Goal: Task Accomplishment & Management: Complete application form

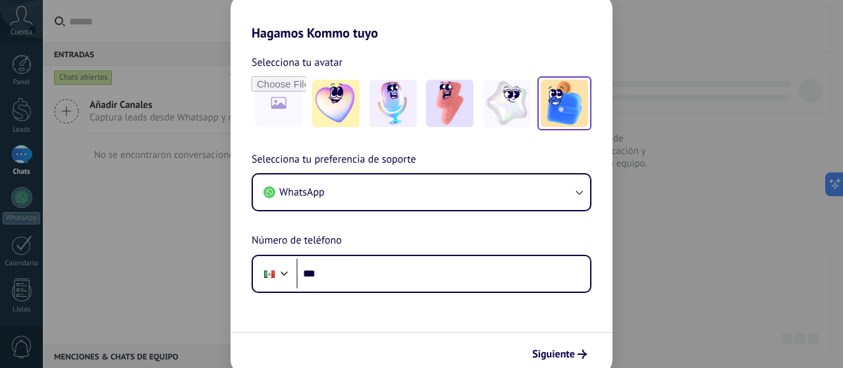
click at [557, 115] on img at bounding box center [563, 103] width 47 height 47
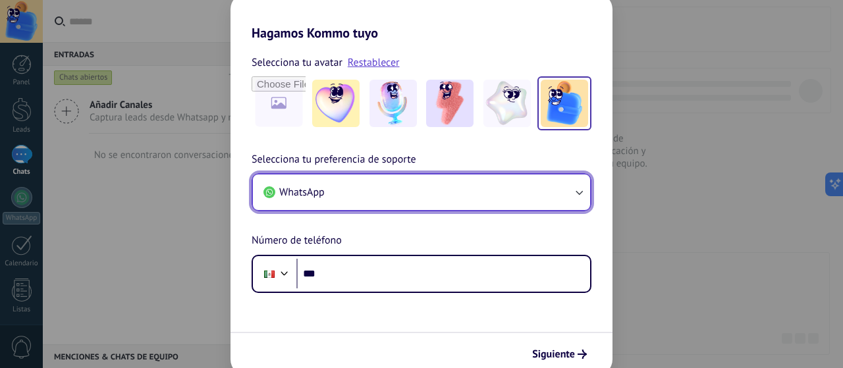
click at [458, 202] on button "WhatsApp" at bounding box center [421, 192] width 337 height 36
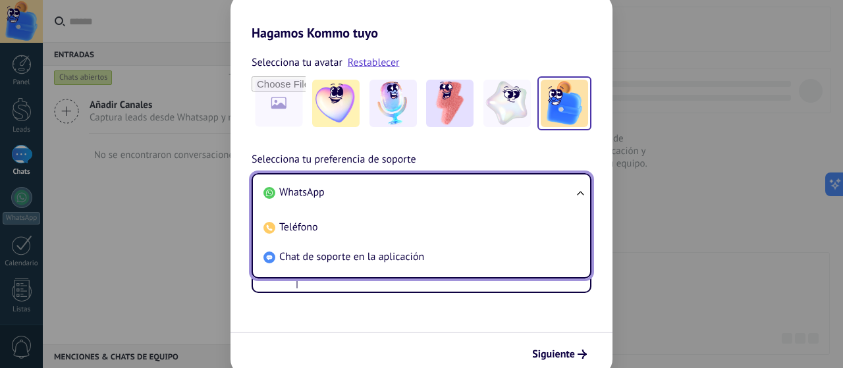
click at [458, 202] on li "WhatsApp" at bounding box center [418, 193] width 321 height 30
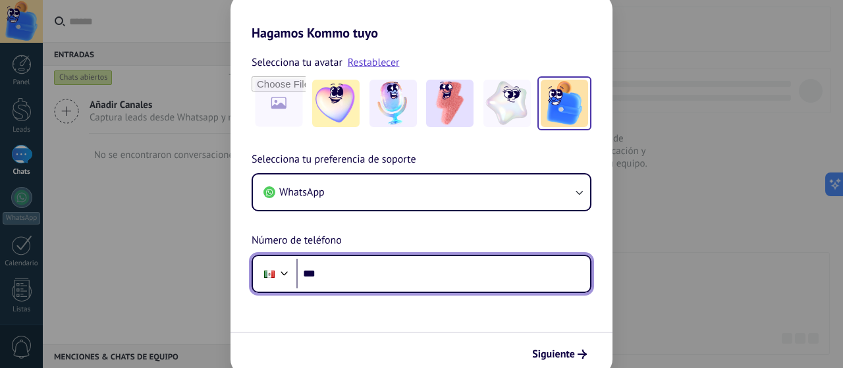
click at [471, 273] on input "***" at bounding box center [443, 274] width 294 height 30
type input "**********"
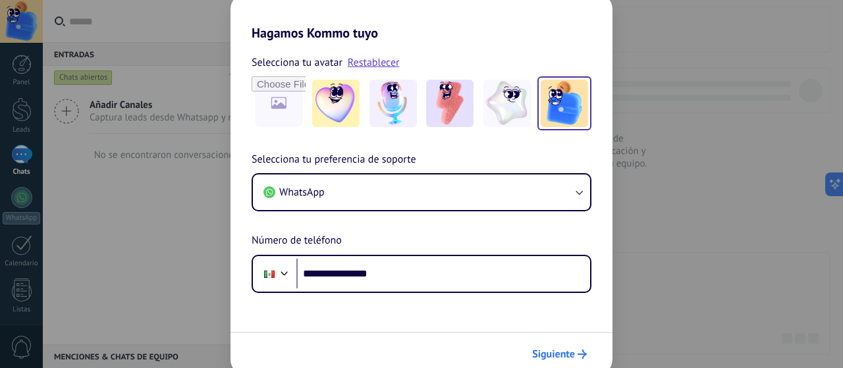
click at [569, 350] on span "Siguiente" at bounding box center [553, 354] width 43 height 9
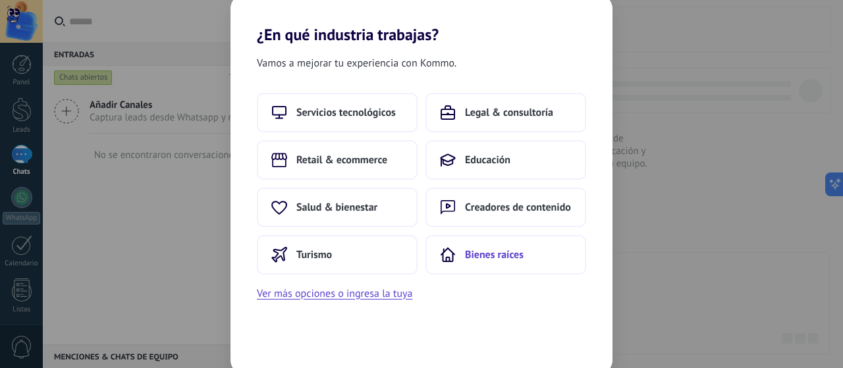
click at [490, 259] on span "Bienes raíces" at bounding box center [494, 254] width 59 height 13
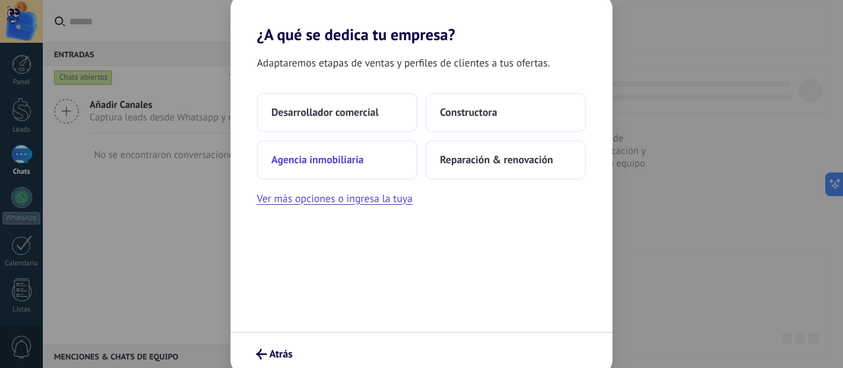
click at [363, 160] on span "Agencia inmobiliaria" at bounding box center [317, 159] width 92 height 13
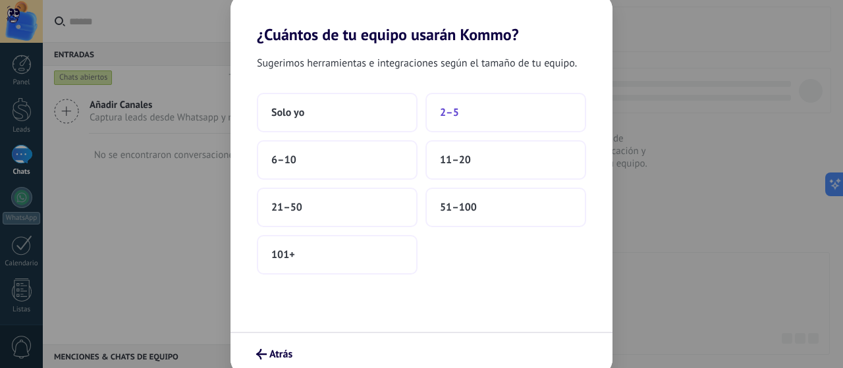
click at [465, 108] on button "2–5" at bounding box center [505, 112] width 161 height 39
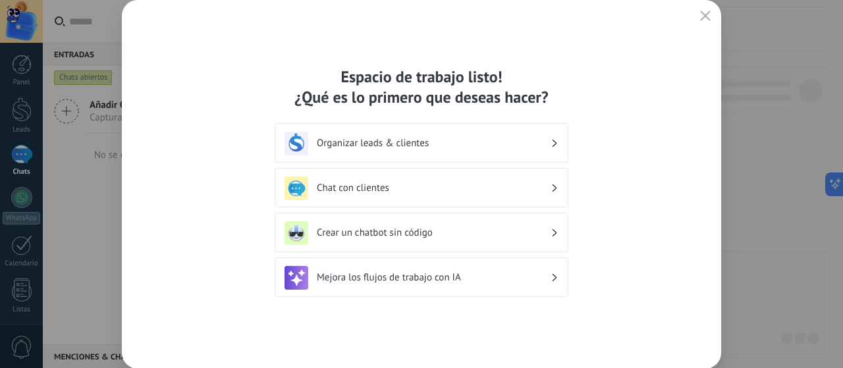
click at [427, 147] on h3 "Organizar leads & clientes" at bounding box center [434, 143] width 234 height 13
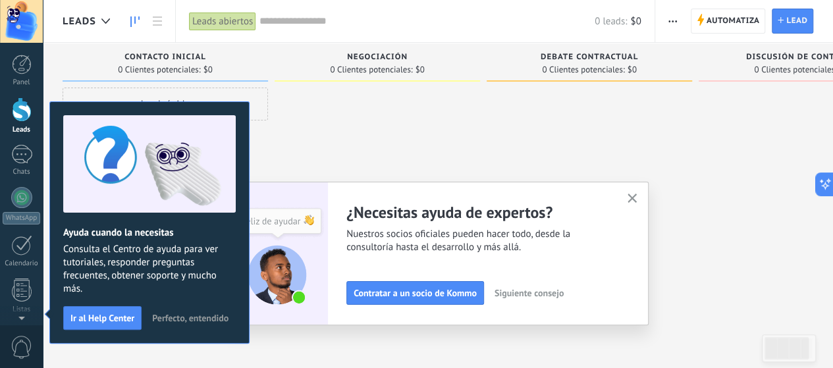
click at [188, 315] on span "Perfecto, entendido" at bounding box center [190, 317] width 76 height 9
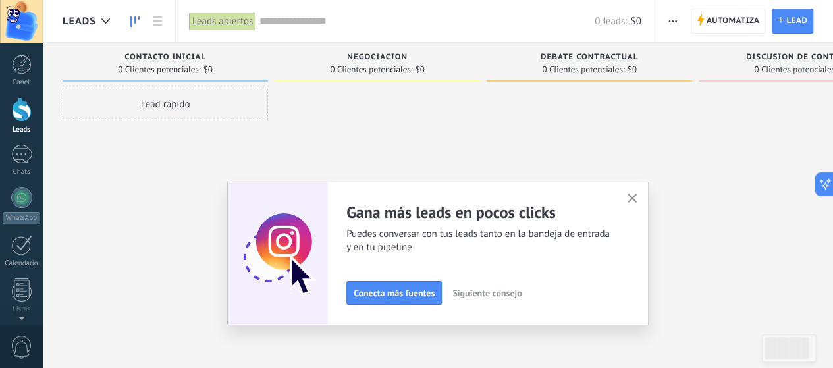
click at [637, 197] on icon "button" at bounding box center [632, 199] width 10 height 10
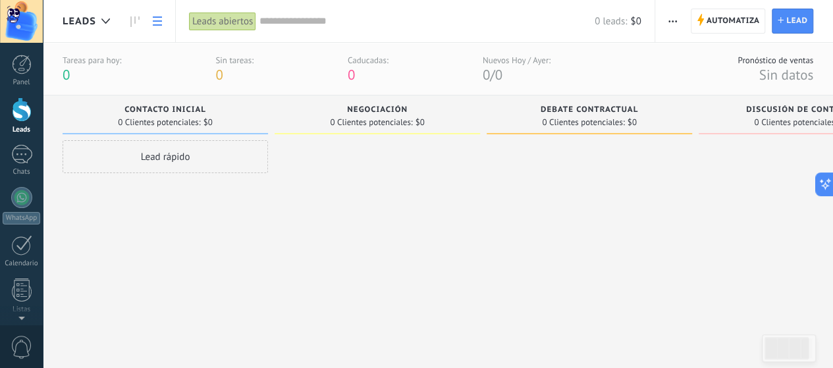
click at [162, 19] on link at bounding box center [157, 22] width 22 height 26
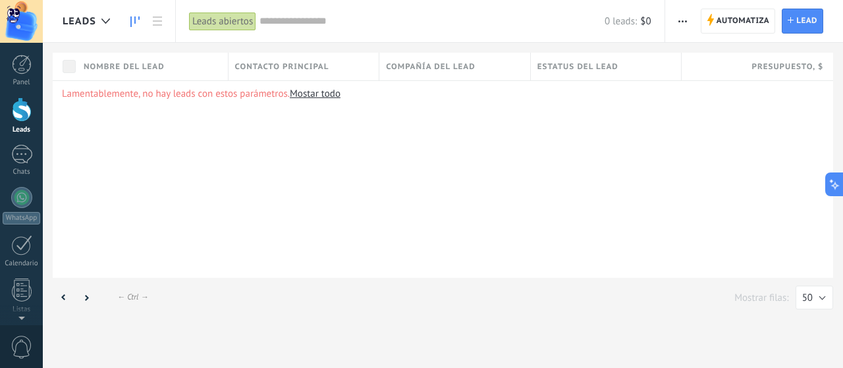
click at [131, 22] on use at bounding box center [134, 21] width 9 height 11
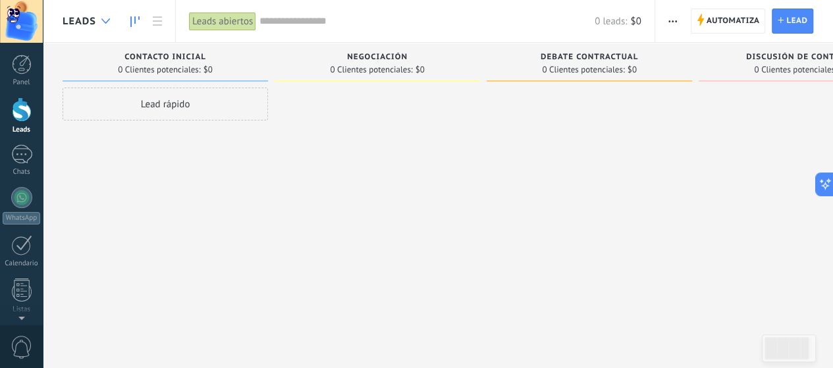
click at [103, 22] on icon at bounding box center [105, 20] width 9 height 5
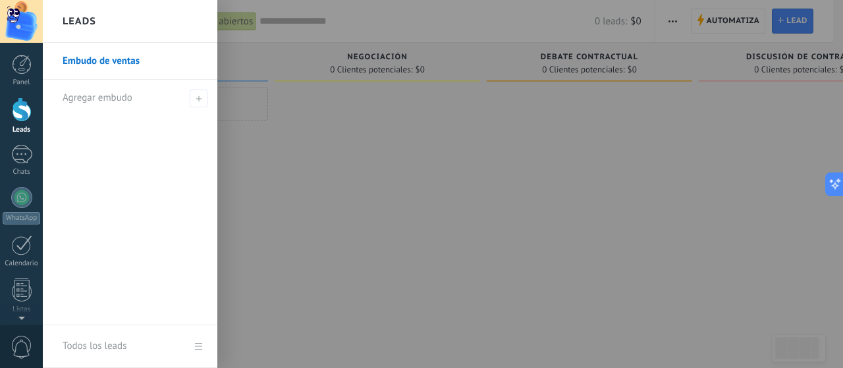
click at [266, 97] on div at bounding box center [464, 184] width 843 height 368
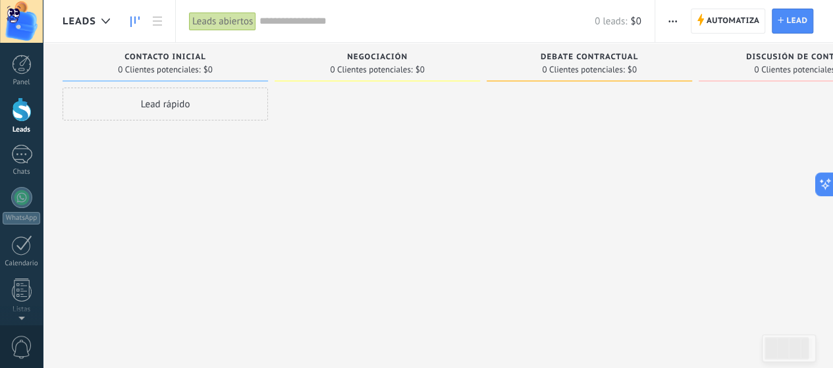
click at [671, 16] on span "button" at bounding box center [672, 21] width 9 height 25
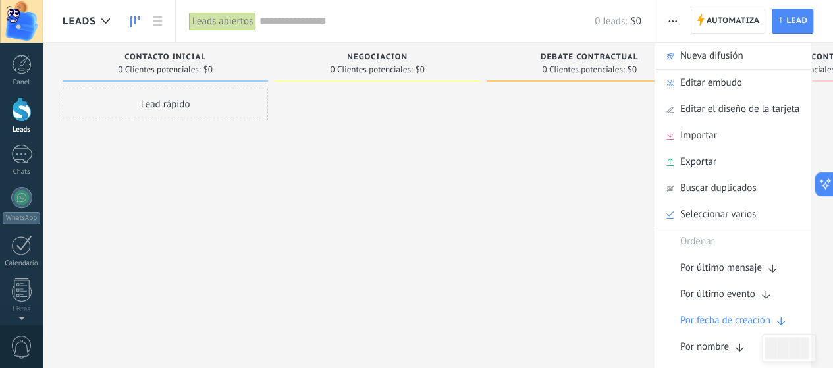
click at [671, 16] on span "button" at bounding box center [672, 21] width 9 height 25
